Goal: Go to known website: Access a specific website the user already knows

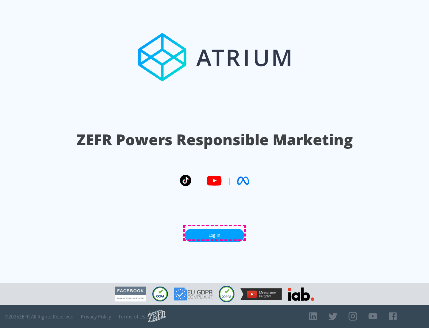
click at [214, 233] on link "Log In" at bounding box center [215, 234] width 60 height 13
